Goal: Complete application form

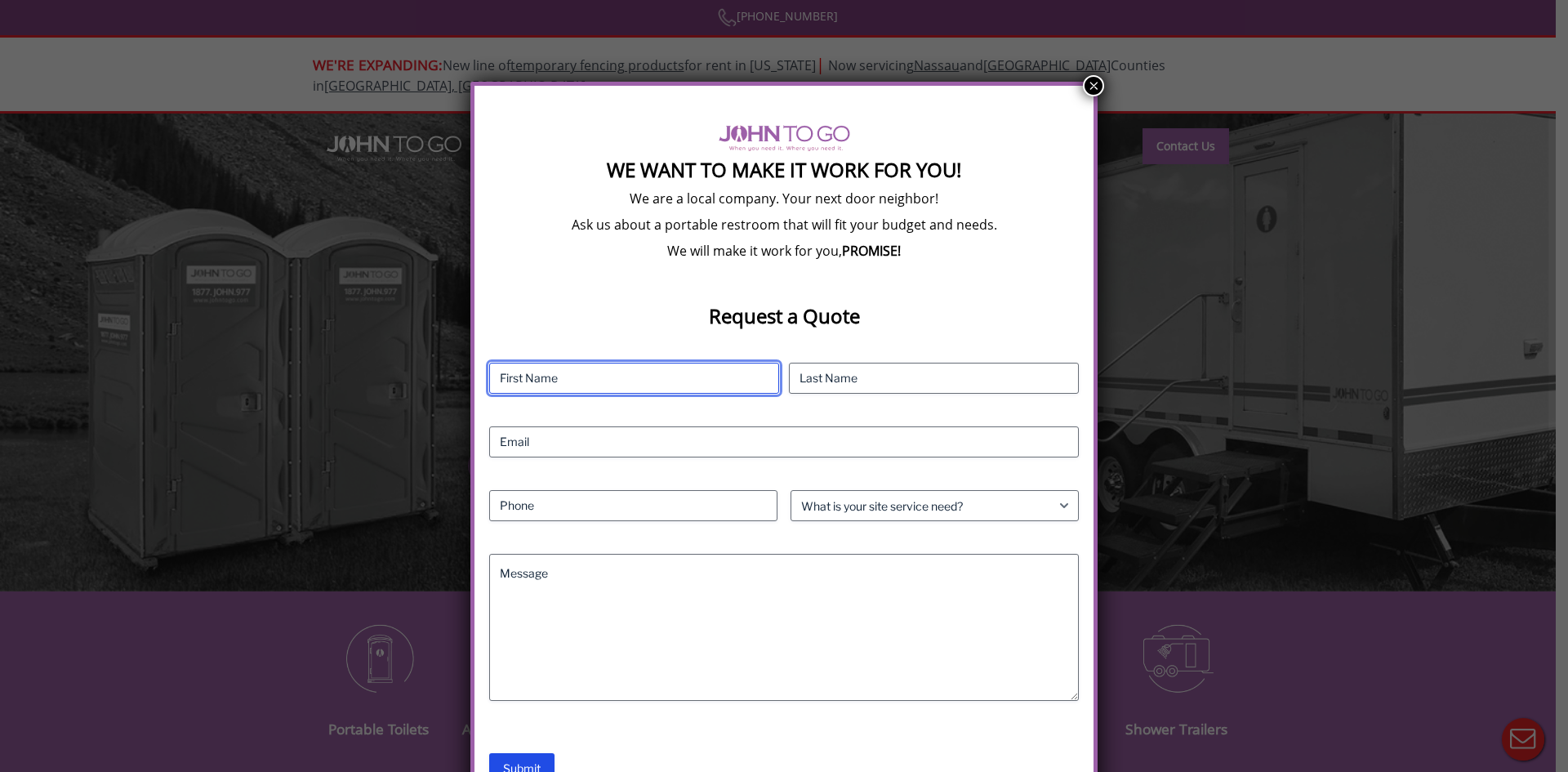
click at [707, 388] on input "First" at bounding box center [633, 378] width 290 height 31
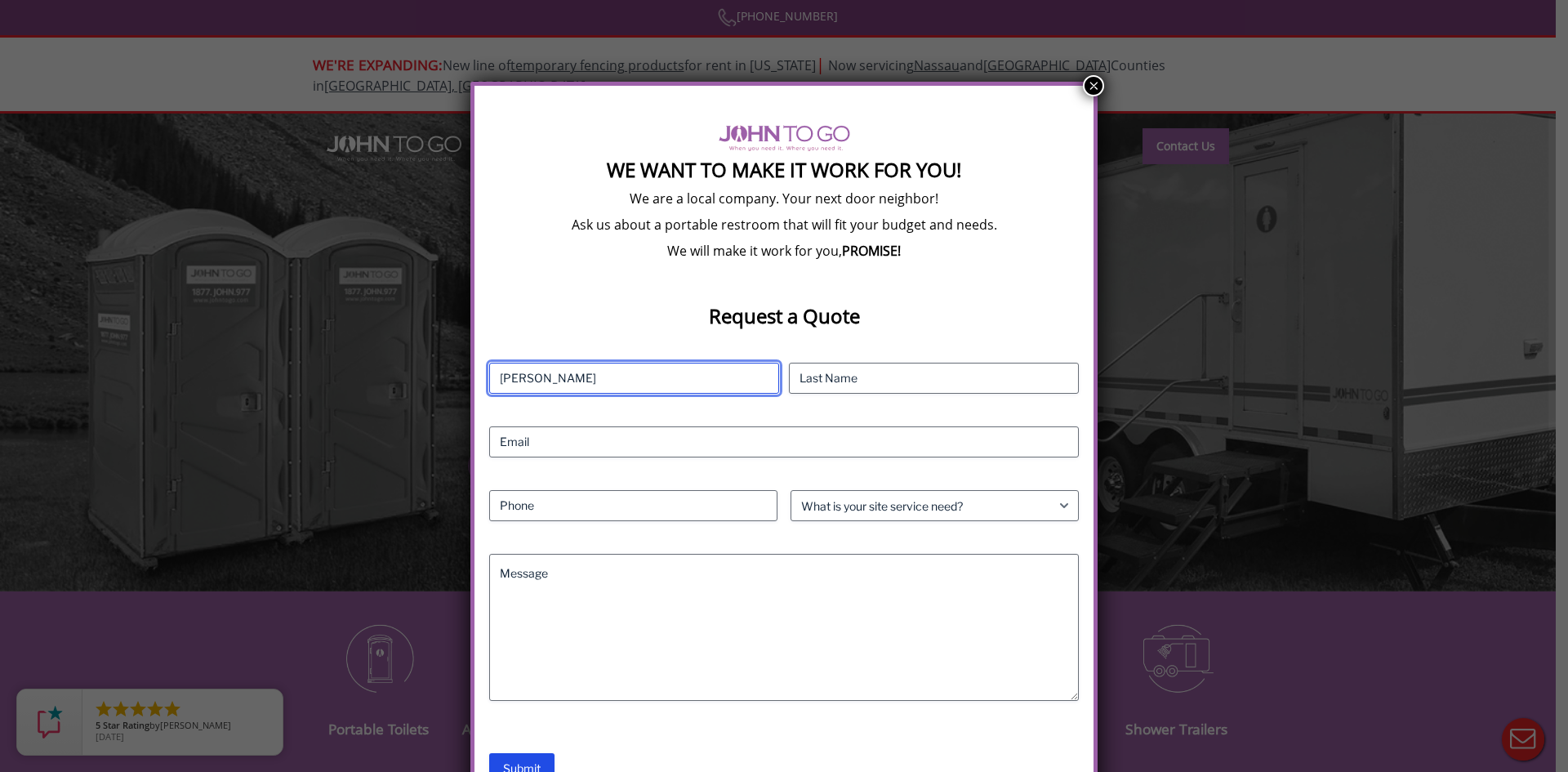
type input "[PERSON_NAME]"
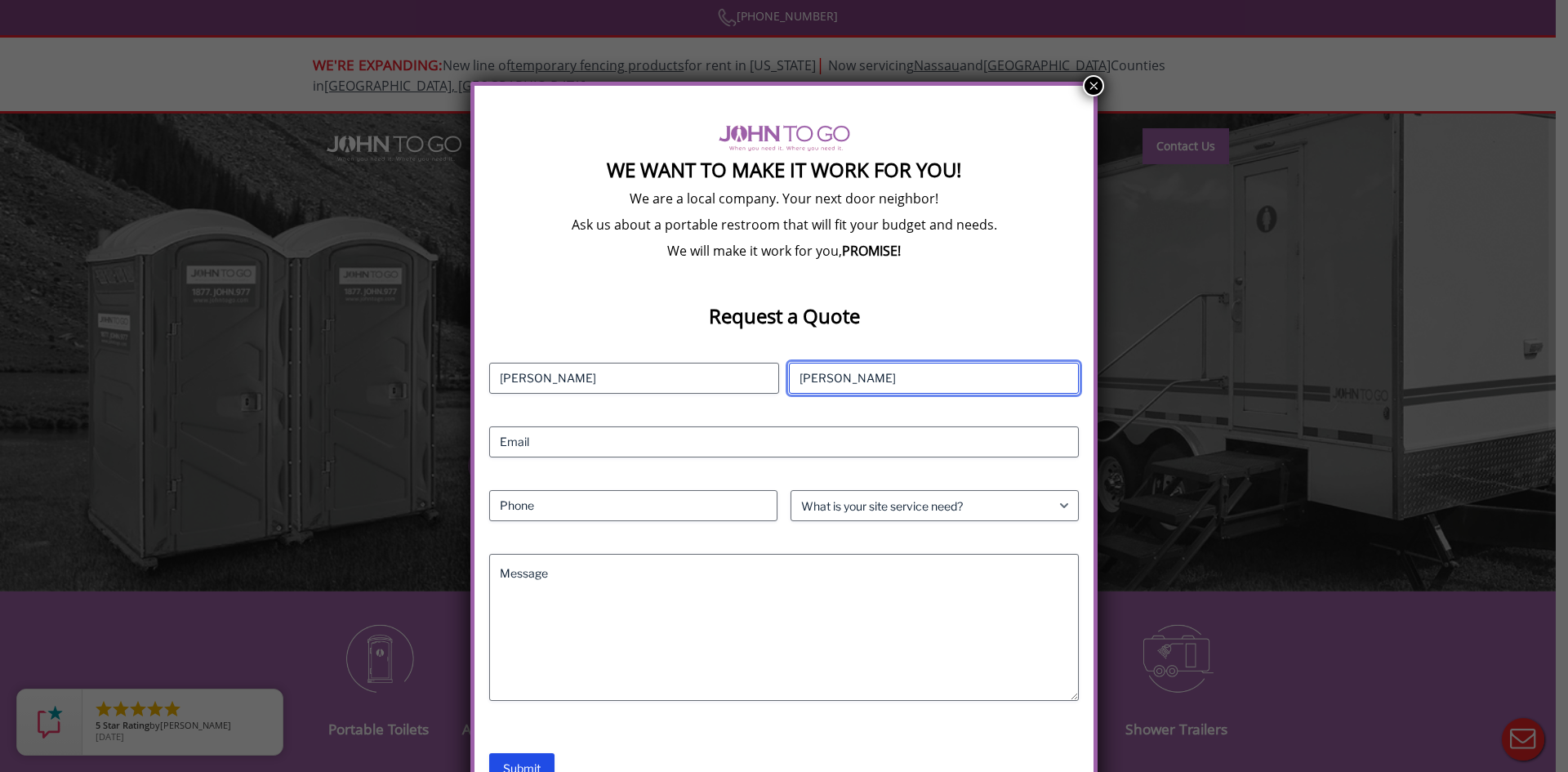
type input "[PERSON_NAME]"
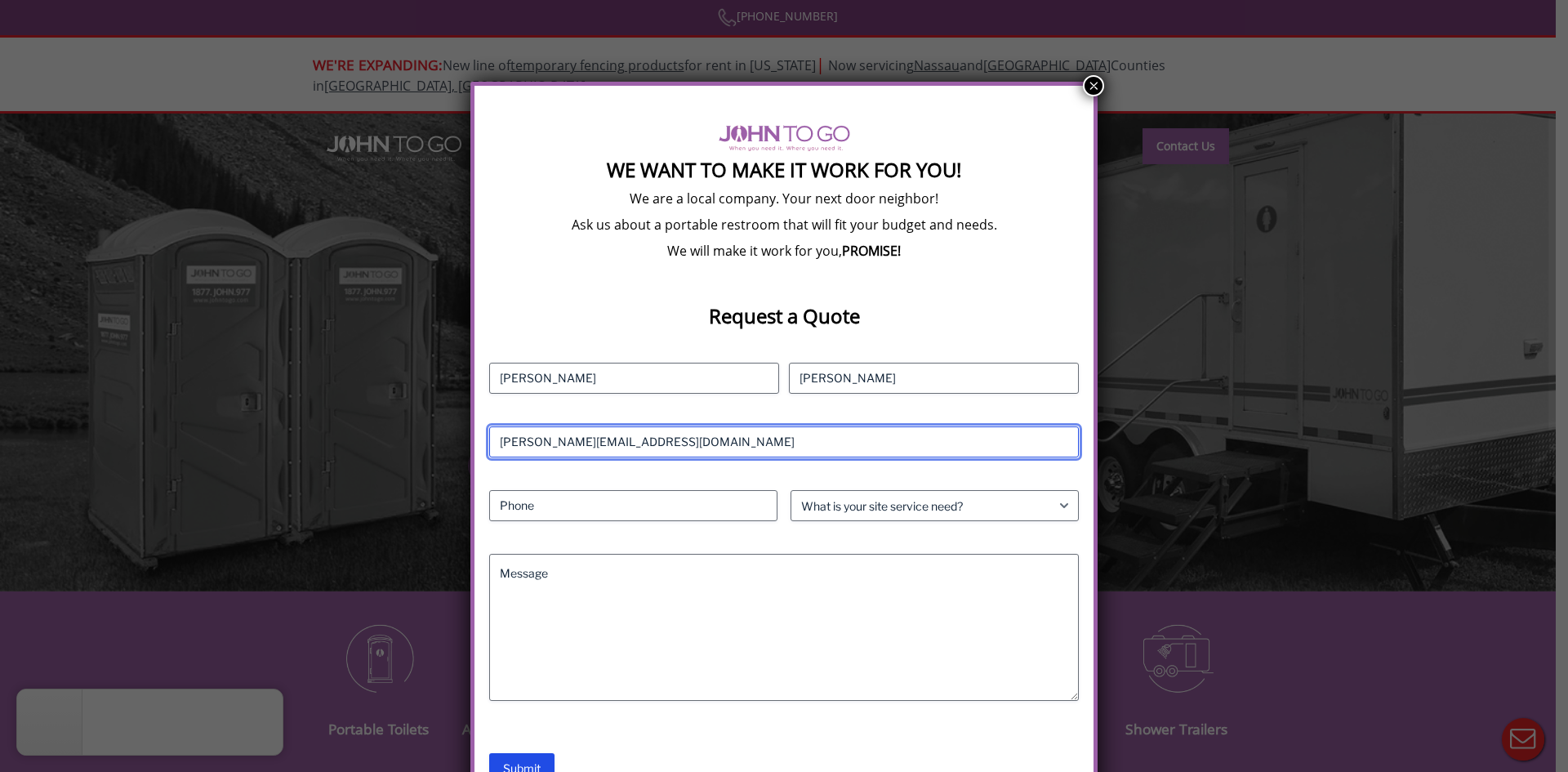
type input "[PERSON_NAME][EMAIL_ADDRESS][DOMAIN_NAME]"
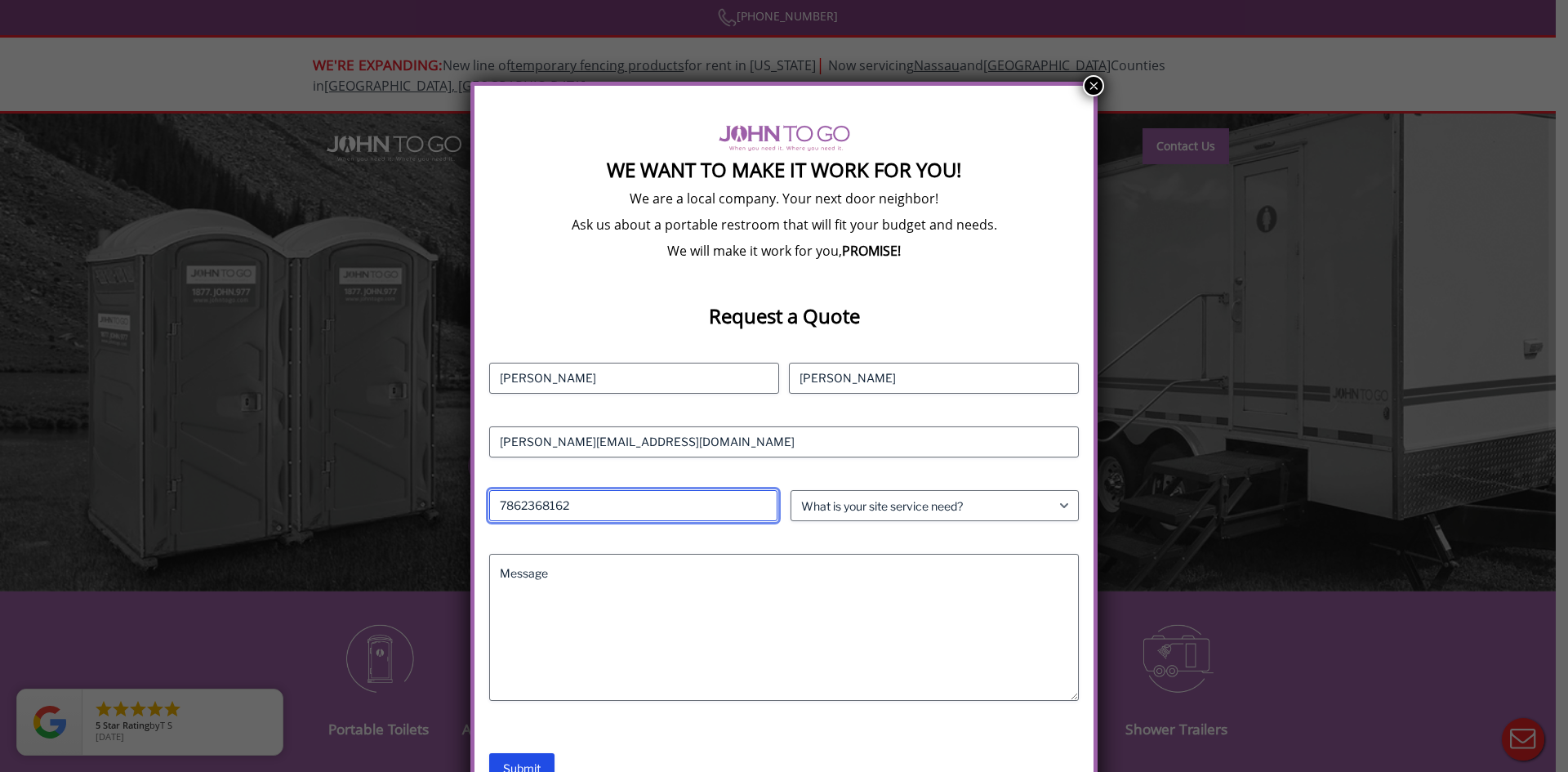
type input "7862368162"
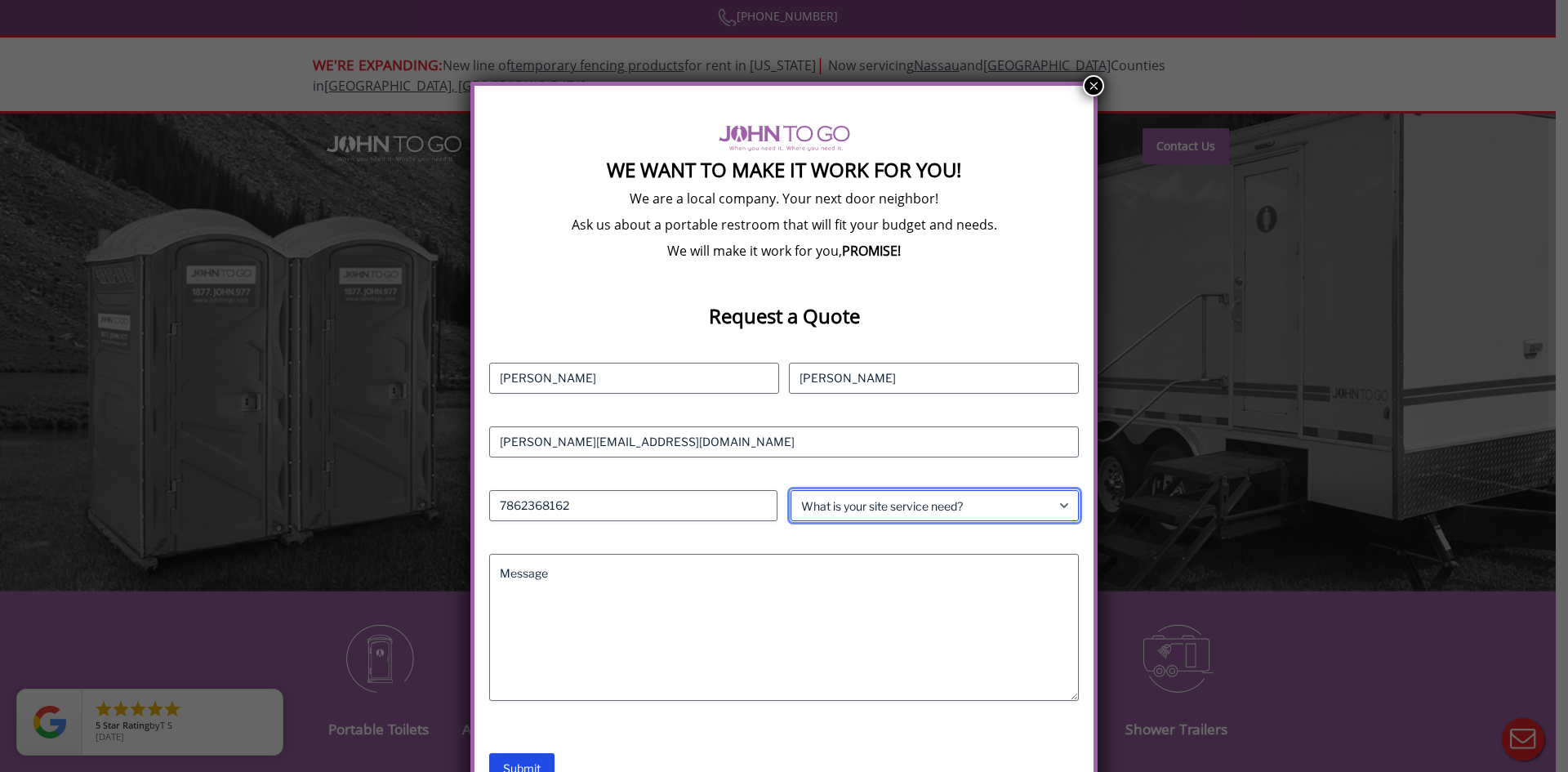
click at [872, 497] on select "What is your site service need? Consumer Construction - Commercial Construction…" at bounding box center [934, 505] width 288 height 31
select select "Event"
click at [790, 490] on select "What is your site service need? Consumer Construction - Commercial Construction…" at bounding box center [934, 505] width 288 height 31
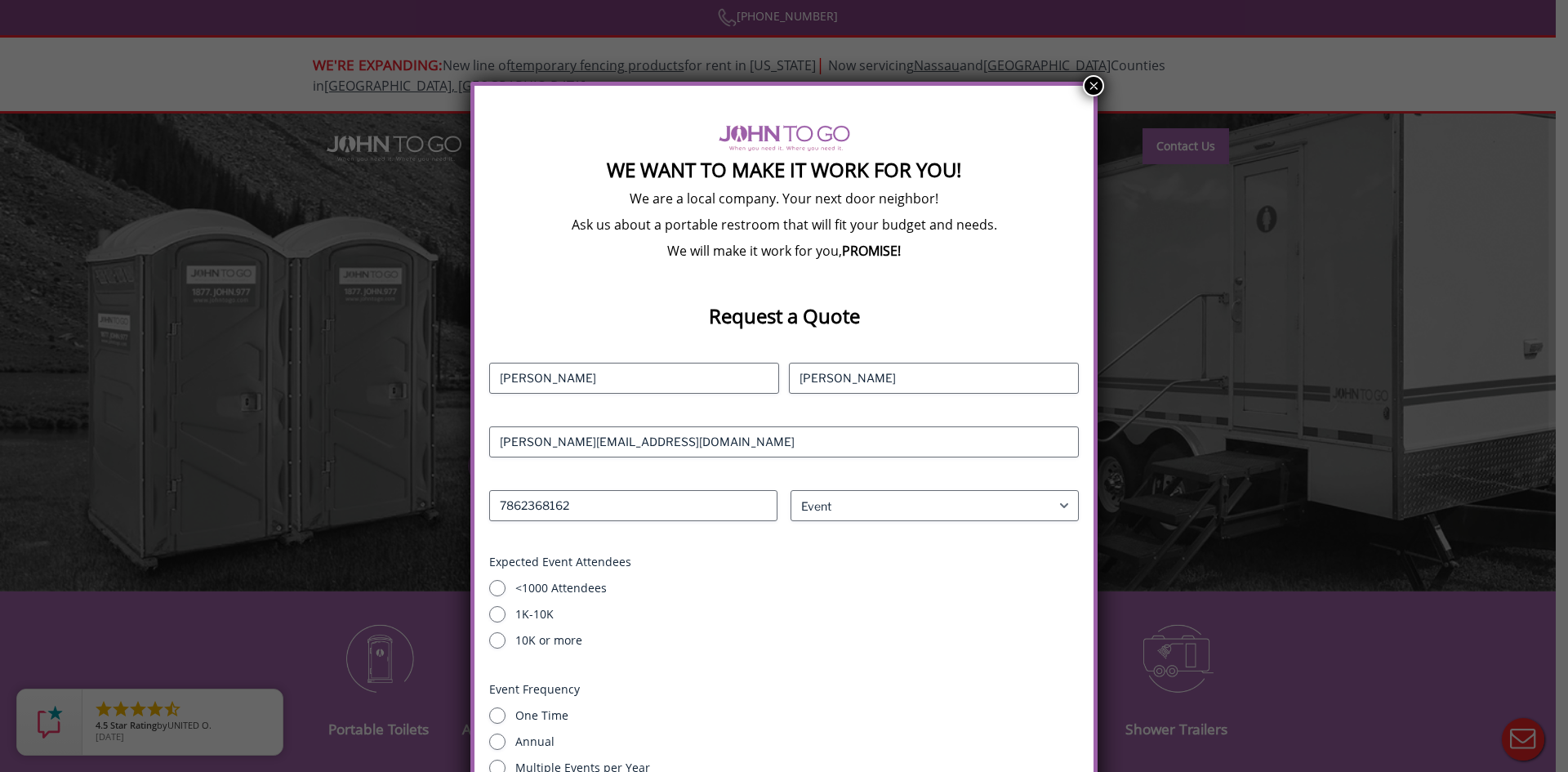
click at [502, 597] on div "<1000 Attendees 1K-10K 10K or more" at bounding box center [784, 614] width 589 height 68
drag, startPoint x: 502, startPoint y: 588, endPoint x: 628, endPoint y: 595, distance: 126.2
click at [502, 588] on input "<1000 Attendees" at bounding box center [496, 588] width 16 height 16
radio input "true"
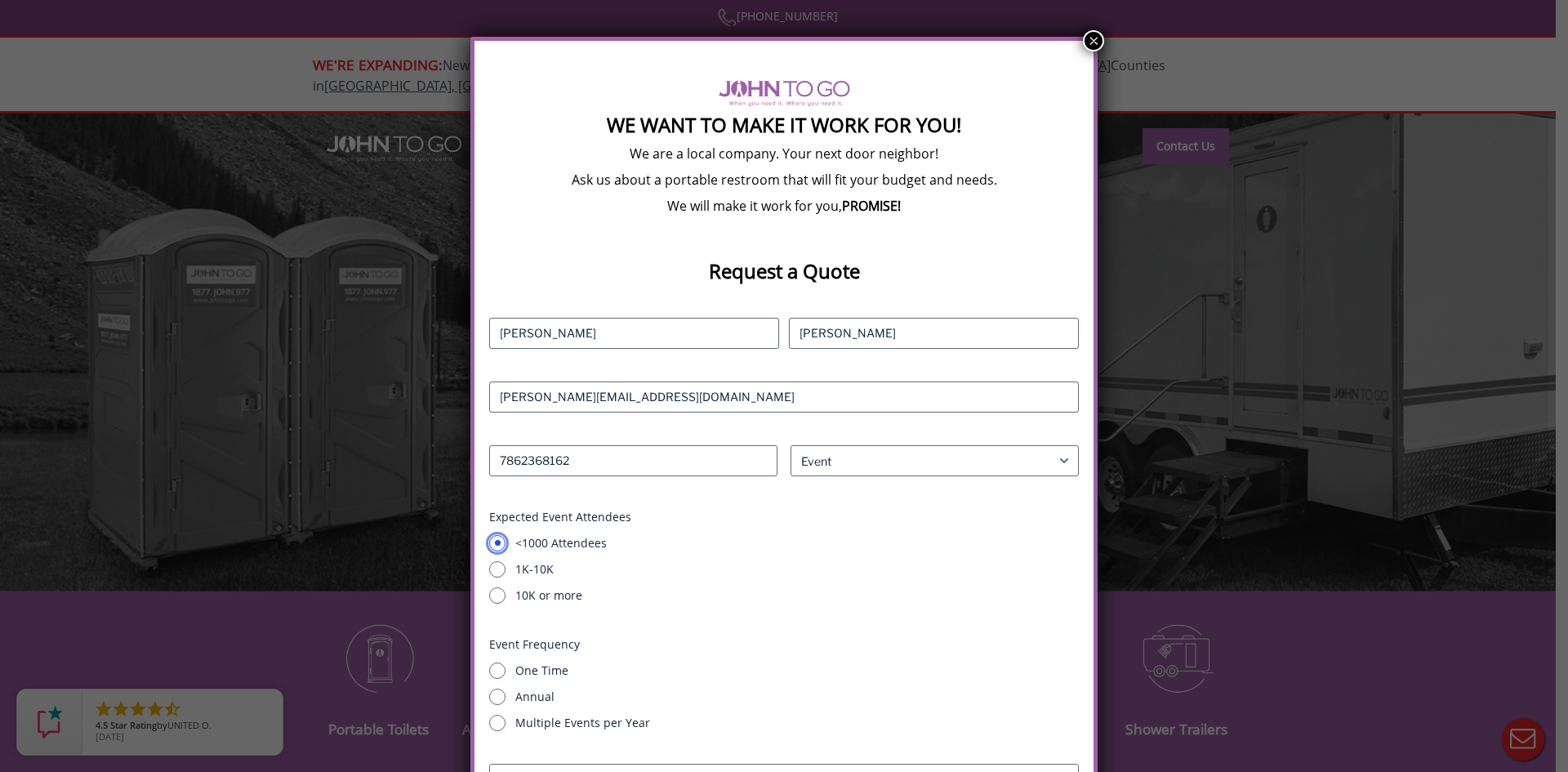
scroll to position [94, 0]
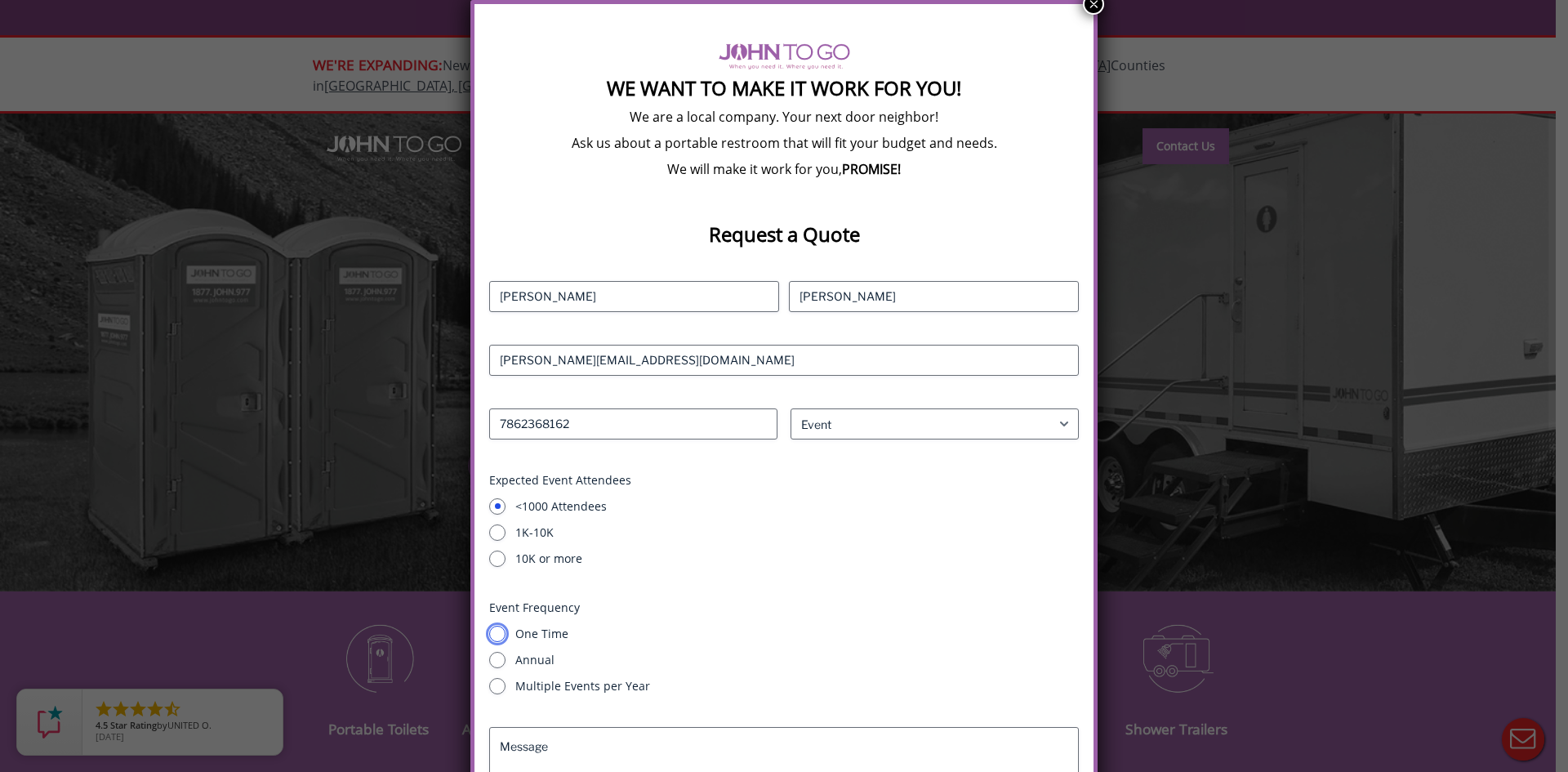
click at [504, 632] on input "One Time" at bounding box center [496, 633] width 16 height 16
radio input "true"
click at [505, 661] on input "Annual" at bounding box center [496, 660] width 16 height 16
radio input "true"
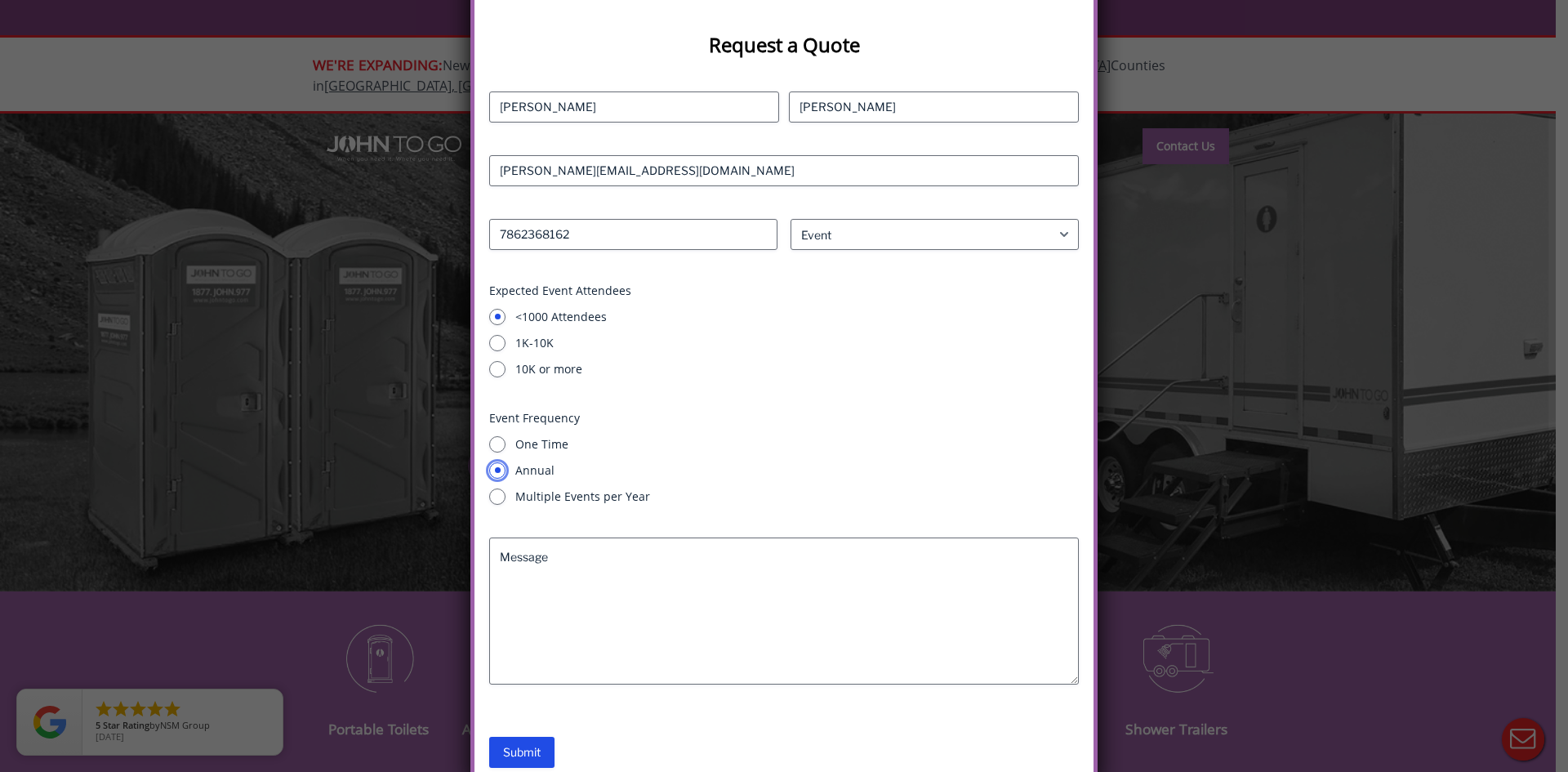
scroll to position [298, 0]
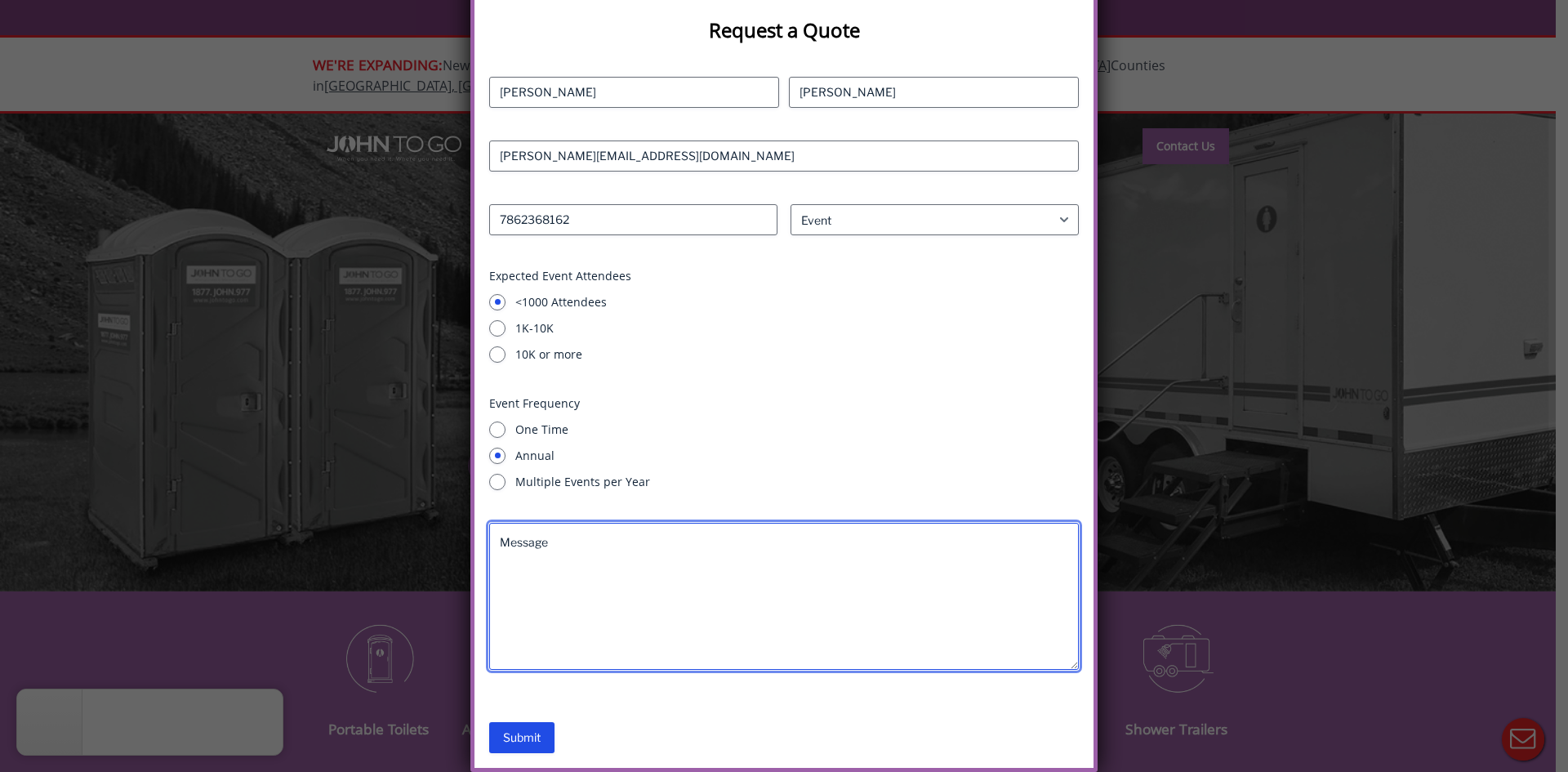
click at [579, 579] on textarea "Message" at bounding box center [784, 596] width 589 height 147
click at [549, 608] on textarea "Message" at bounding box center [784, 596] width 589 height 147
click at [551, 540] on textarea "Message" at bounding box center [784, 596] width 589 height 147
click at [544, 536] on textarea "Message" at bounding box center [784, 596] width 589 height 147
click at [545, 561] on textarea "Message" at bounding box center [784, 596] width 589 height 147
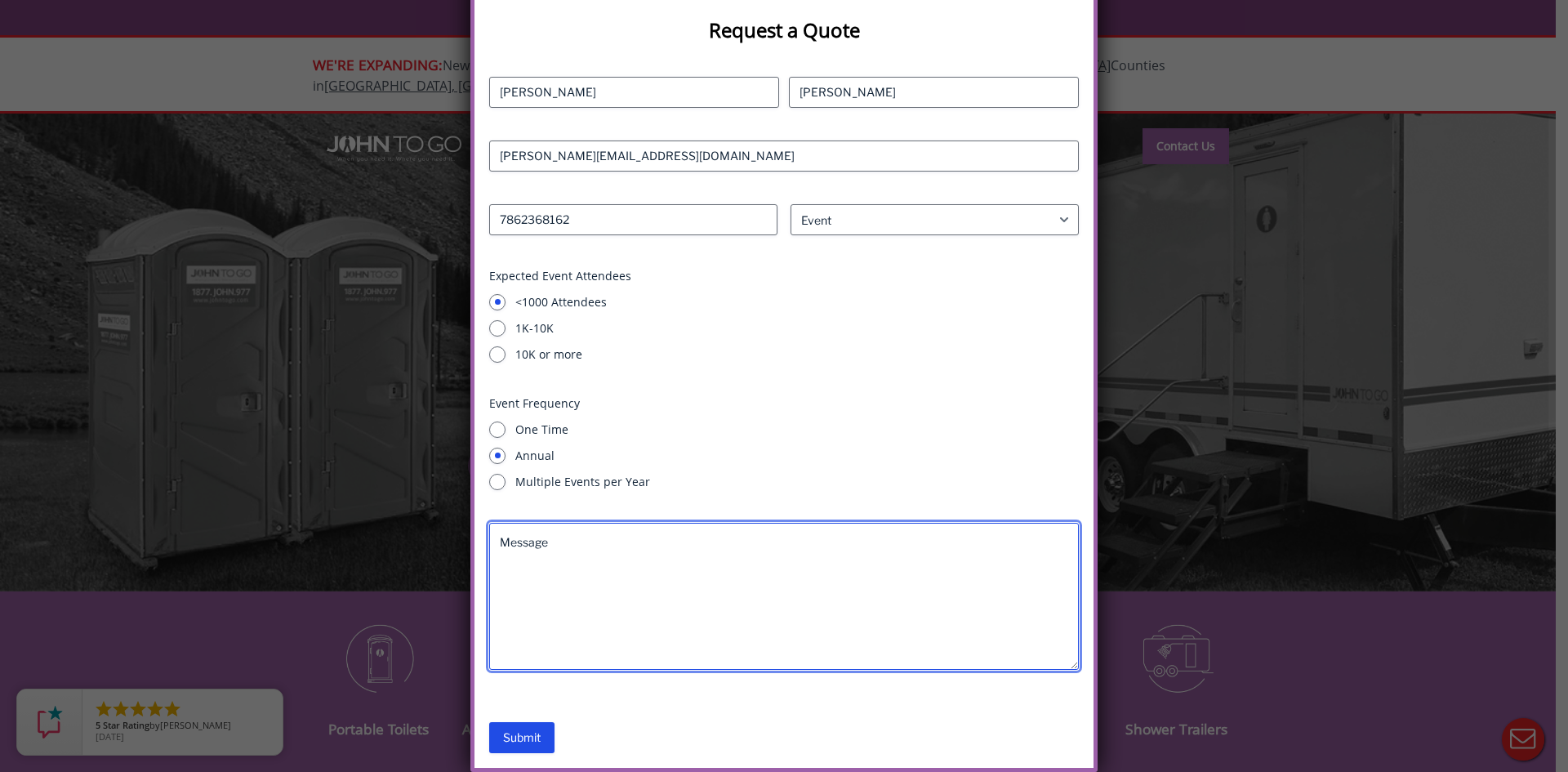
click at [540, 546] on textarea "Message" at bounding box center [784, 596] width 589 height 147
type textarea "2 porta potty's. 2 events per year."
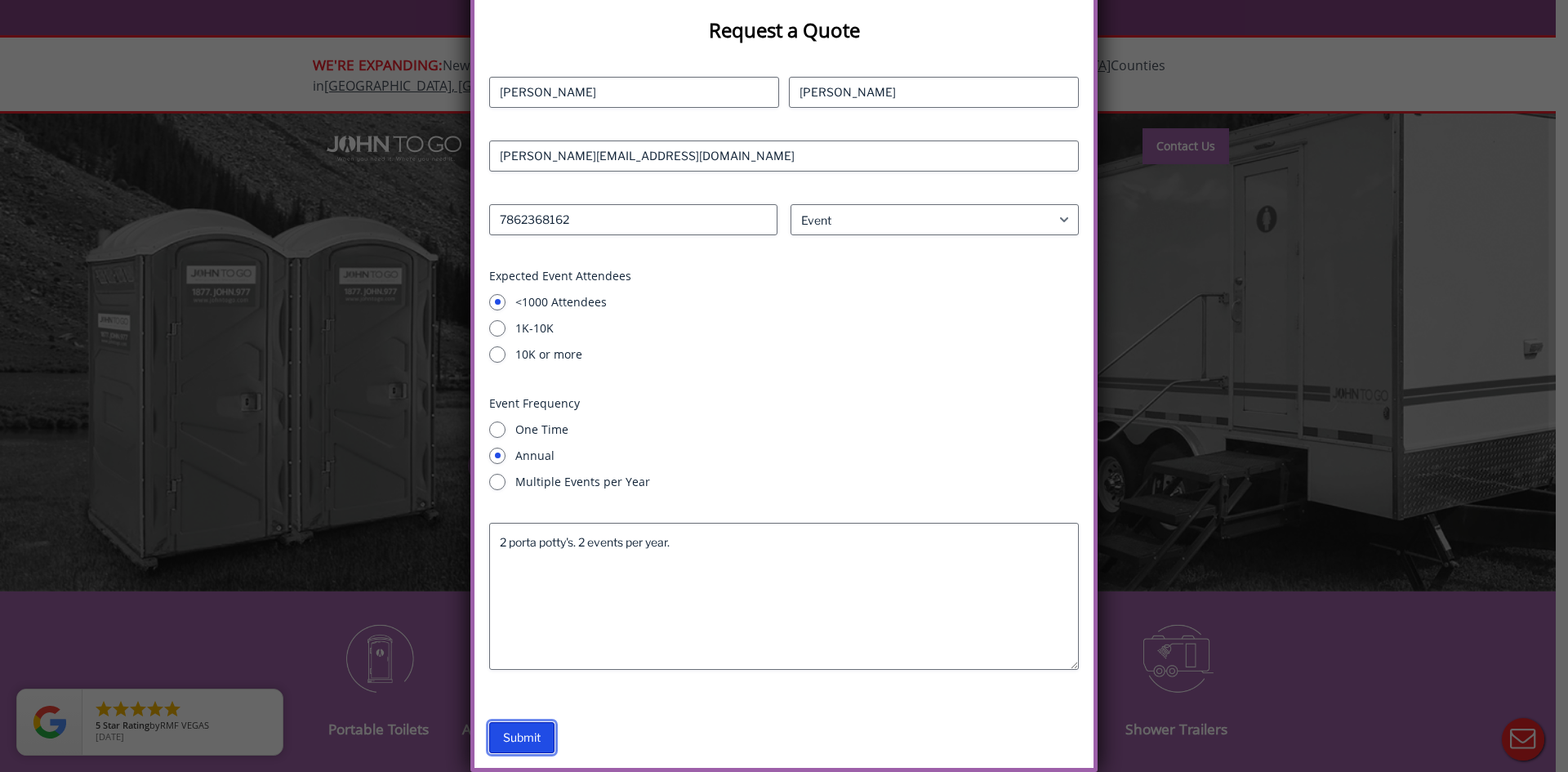
click at [513, 742] on input "Submit" at bounding box center [521, 737] width 65 height 31
